Goal: Find specific page/section: Find specific page/section

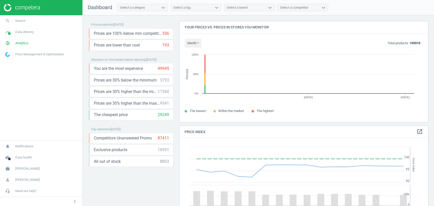
scroll to position [110, 253]
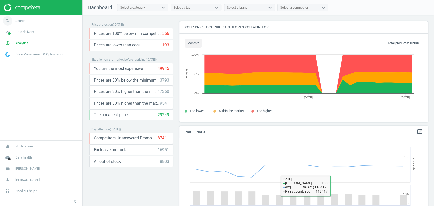
click at [23, 23] on span "Search" at bounding box center [20, 21] width 10 height 5
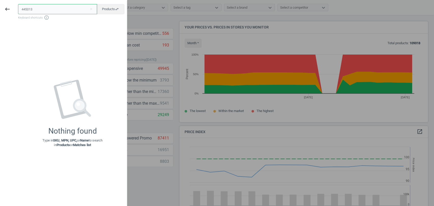
drag, startPoint x: 38, startPoint y: 9, endPoint x: 14, endPoint y: 10, distance: 23.9
click at [14, 10] on div "keyboard_backspace 445013 close Products swap_horiz Keyboard shortcuts info_out…" at bounding box center [63, 104] width 127 height 206
paste input "295380"
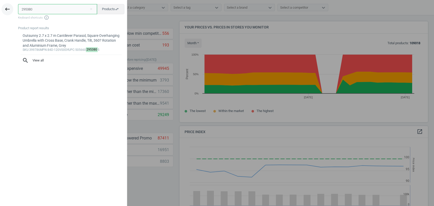
drag, startPoint x: 49, startPoint y: 8, endPoint x: 8, endPoint y: 10, distance: 41.0
click at [8, 10] on div "keyboard_backspace 295380 close Products swap_horiz Keyboard shortcuts info_out…" at bounding box center [63, 104] width 127 height 206
paste input "541832"
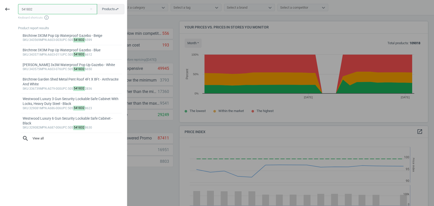
drag, startPoint x: 39, startPoint y: 8, endPoint x: 14, endPoint y: 9, distance: 24.4
click at [14, 9] on div "keyboard_backspace 541832 close Products swap_horiz Keyboard shortcuts info_out…" at bounding box center [63, 104] width 127 height 206
paste input "269330"
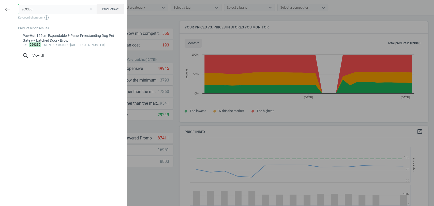
drag, startPoint x: 33, startPoint y: 9, endPoint x: 15, endPoint y: 9, distance: 17.3
click at [15, 9] on div "269330 close Products swap_horiz Keyboard shortcuts info_outline Product report…" at bounding box center [71, 104] width 112 height 206
paste input "607954"
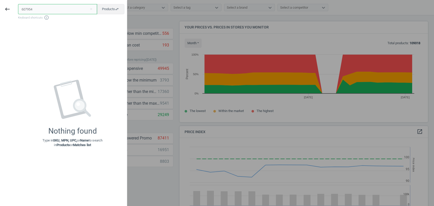
type input "607954"
